Goal: Download file/media

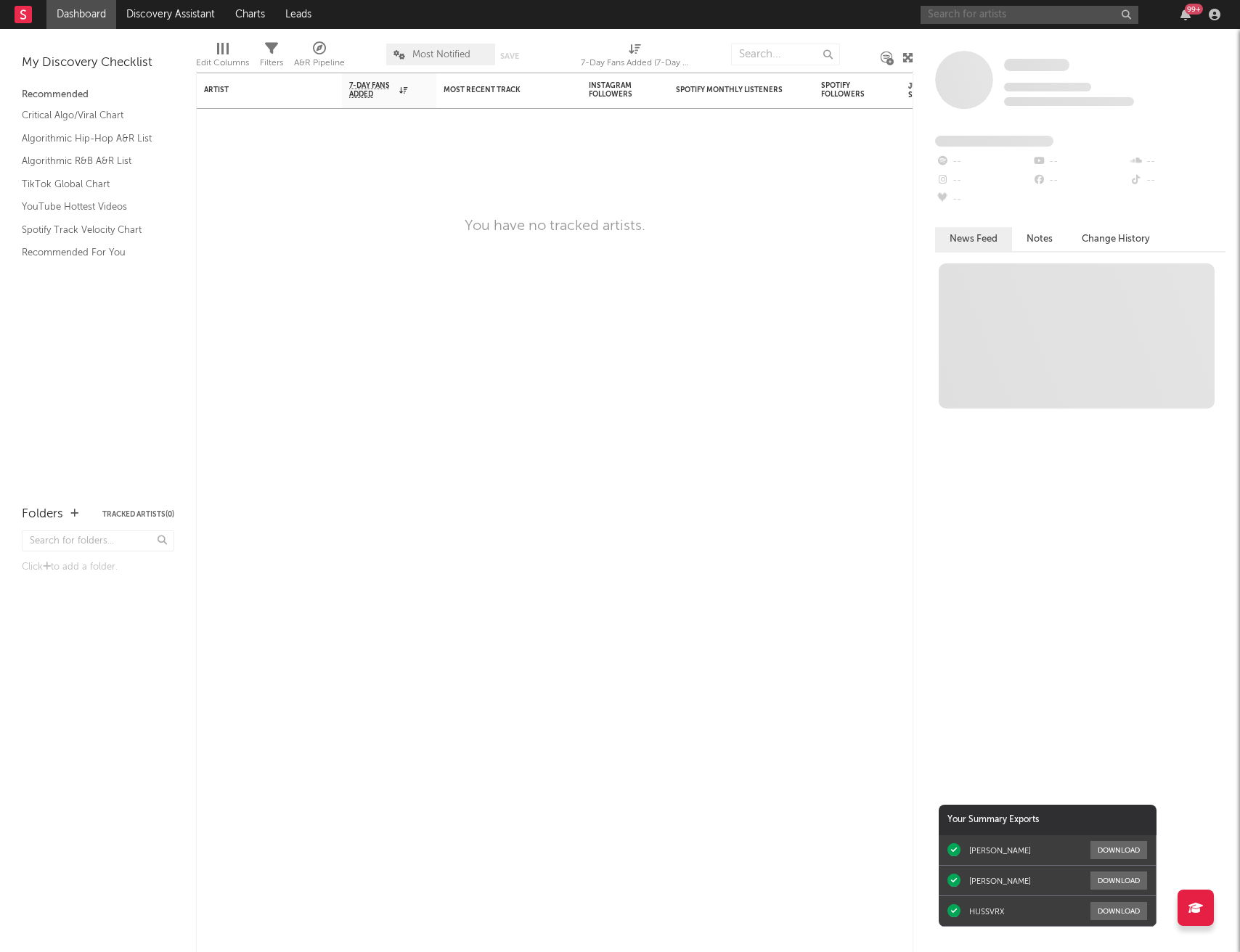
click at [1051, 13] on input "text" at bounding box center [1029, 14] width 218 height 18
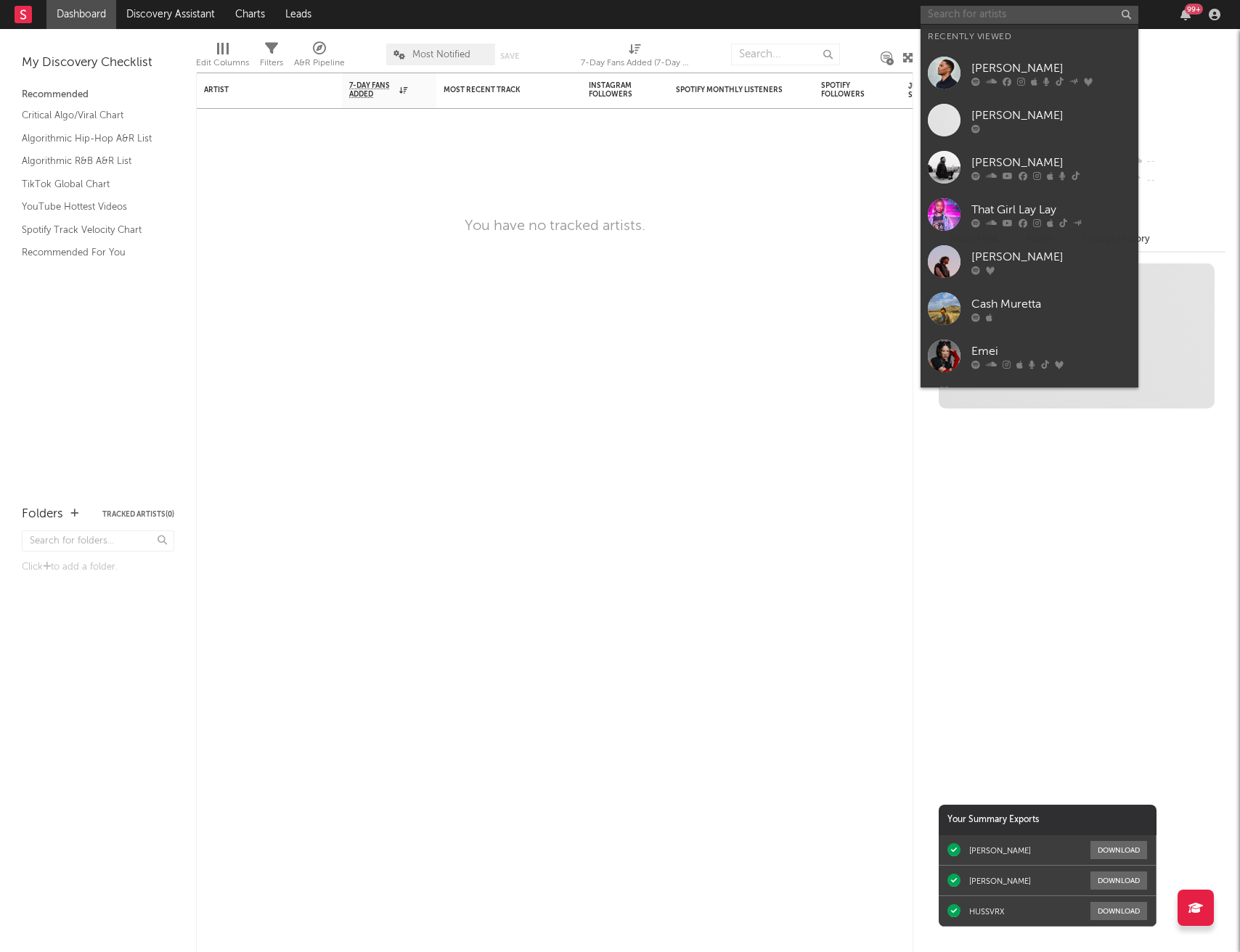
click at [1046, 14] on input "text" at bounding box center [1029, 14] width 218 height 18
click at [1084, 206] on div "That Girl Lay Lay" at bounding box center [1051, 209] width 160 height 17
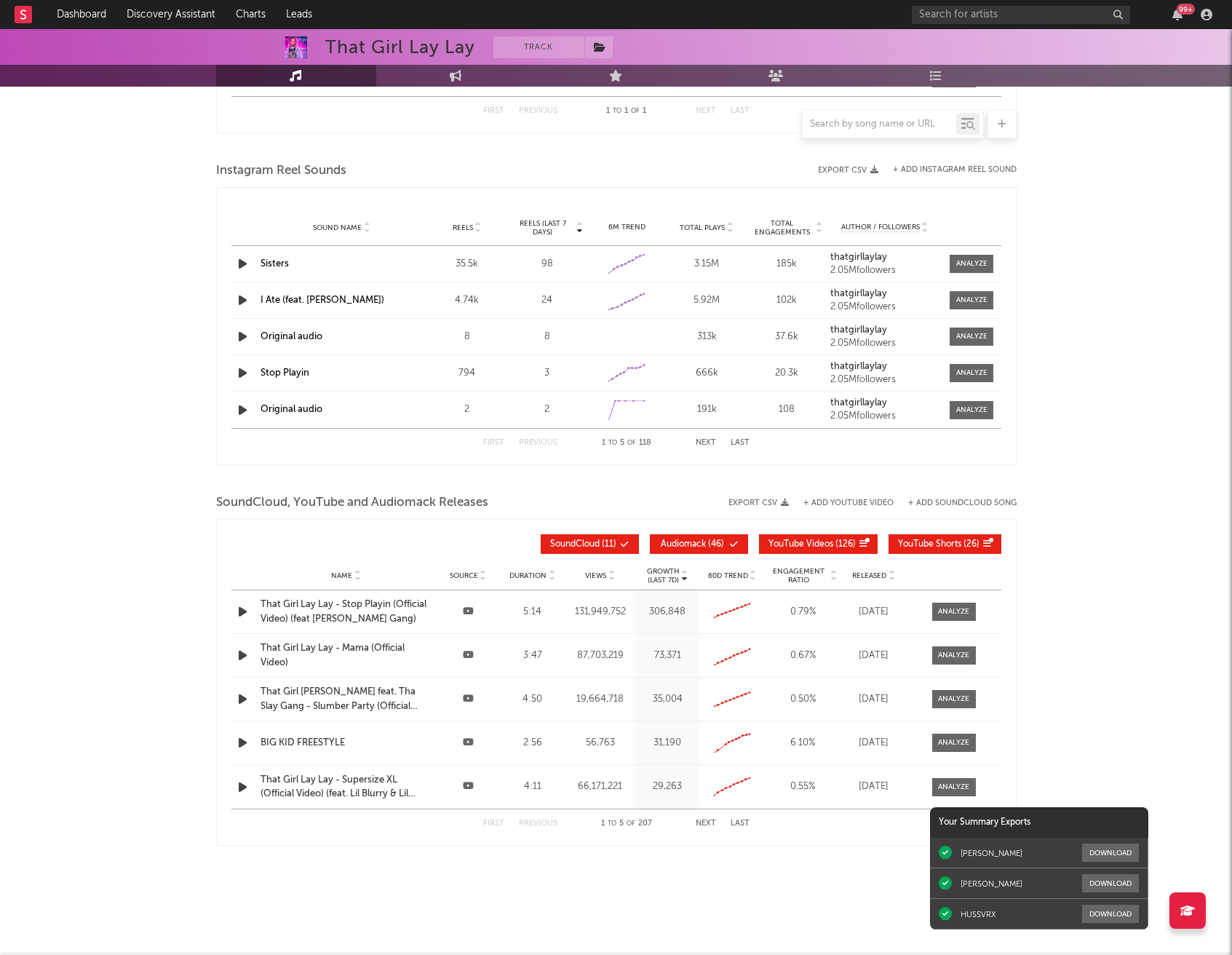
select select "6m"
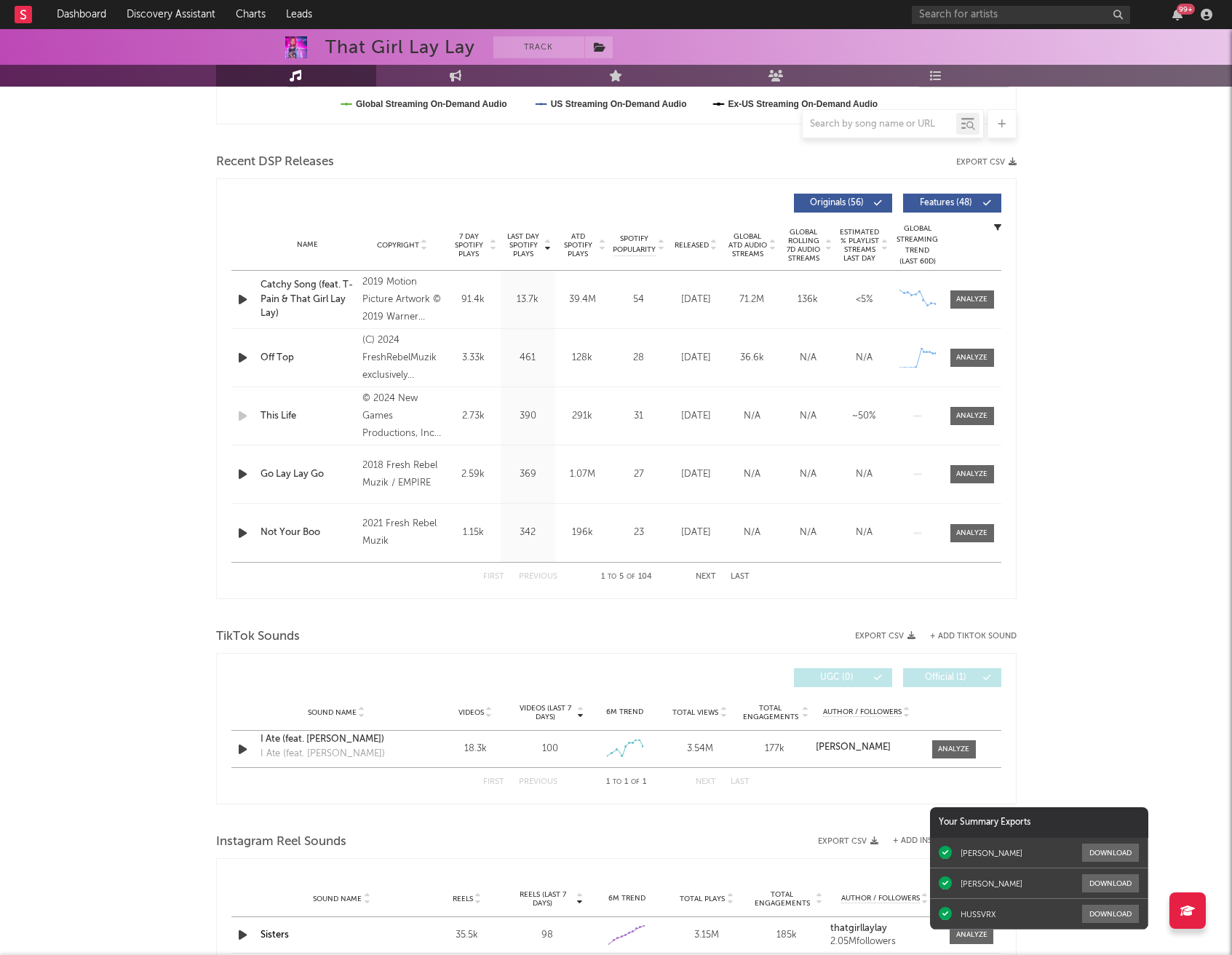
scroll to position [454, 0]
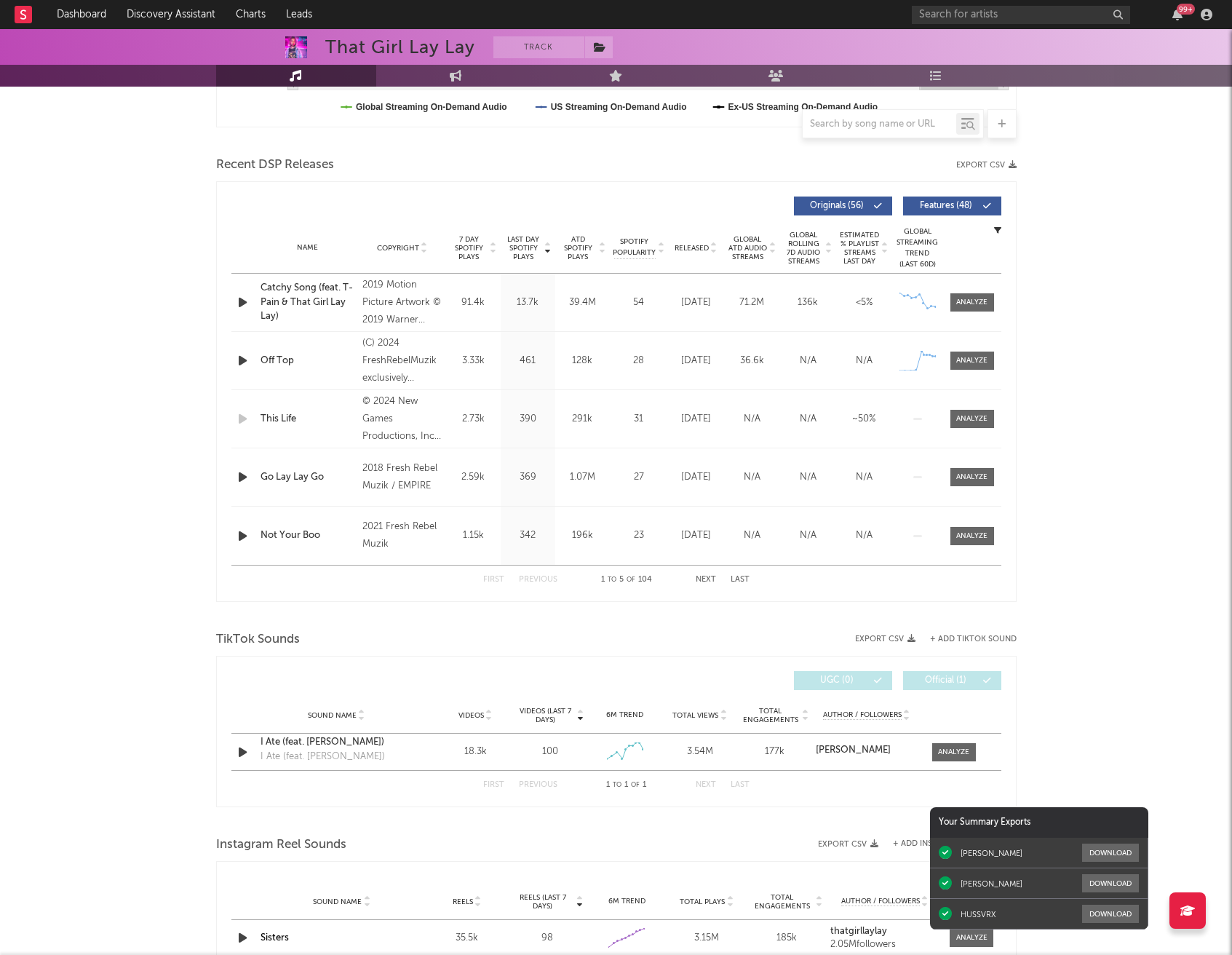
click at [942, 211] on button "Features ( 48 )" at bounding box center [952, 206] width 98 height 19
click at [995, 164] on button "Export CSV" at bounding box center [986, 165] width 60 height 9
click at [235, 165] on span "Recent DSP Releases" at bounding box center [276, 165] width 118 height 17
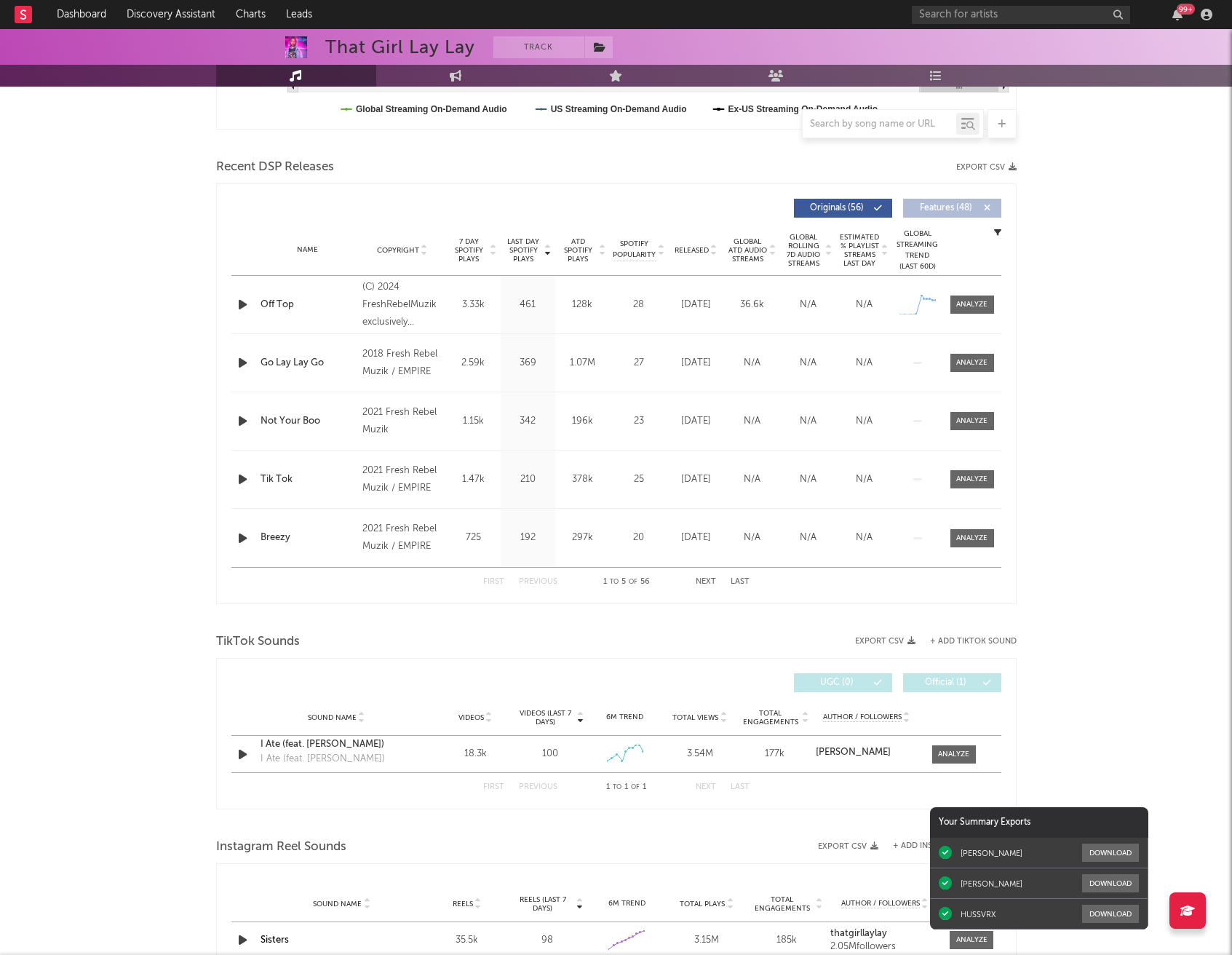
scroll to position [450, 0]
click at [145, 267] on div "That Girl Lay Lay Track [GEOGRAPHIC_DATA] | Hip-Hop/Rap Edit Track Benchmark Su…" at bounding box center [616, 605] width 1232 height 2054
